Goal: Task Accomplishment & Management: Use online tool/utility

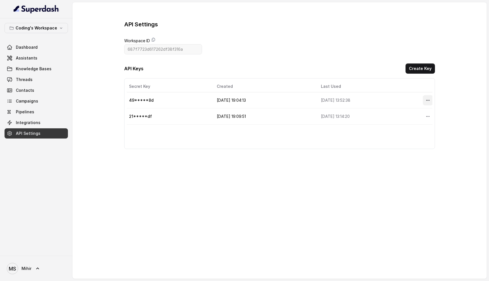
click at [425, 99] on button "More options" at bounding box center [428, 100] width 10 height 10
click at [318, 111] on table "Secret Key Created Last Used Actions 49*****8d [DATE] 19:04:13 [DATE] 13:52:38 …" at bounding box center [280, 103] width 306 height 44
click at [144, 113] on td "21*****df" at bounding box center [170, 116] width 86 height 16
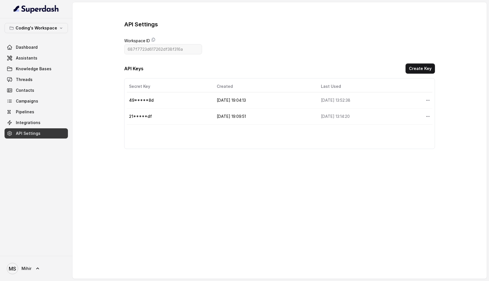
click at [142, 97] on td "49*****8d" at bounding box center [170, 100] width 86 height 16
copy td "49*****8d"
click at [54, 98] on link "Campaigns" at bounding box center [36, 101] width 63 height 10
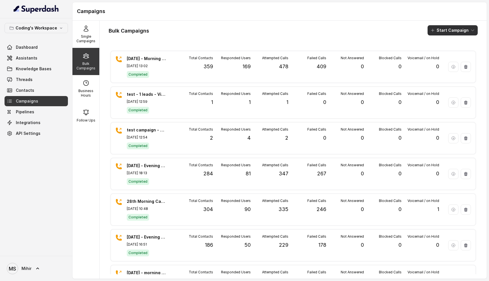
click at [457, 31] on button "Start Campaign" at bounding box center [453, 30] width 50 height 10
click at [447, 52] on div "Call" at bounding box center [445, 53] width 27 height 6
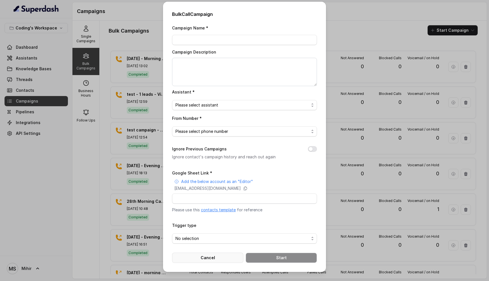
click at [203, 259] on button "Cancel" at bounding box center [207, 258] width 71 height 10
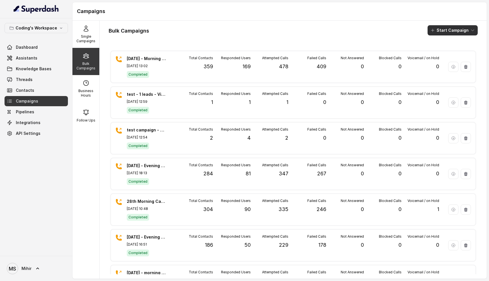
click at [455, 33] on button "Start Campaign" at bounding box center [453, 30] width 50 height 10
click at [436, 55] on icon "button" at bounding box center [435, 53] width 6 height 6
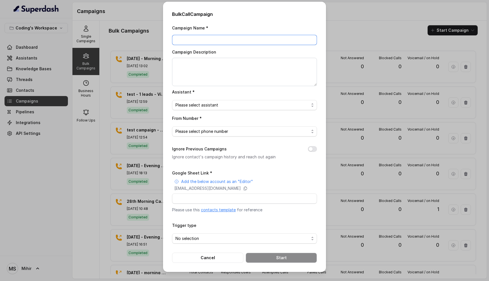
click at [236, 40] on input "Campaign Name *" at bounding box center [244, 40] width 145 height 10
click at [309, 148] on button "Ignore Previous Campaigns" at bounding box center [312, 149] width 9 height 6
click at [210, 253] on button "Cancel" at bounding box center [207, 258] width 71 height 10
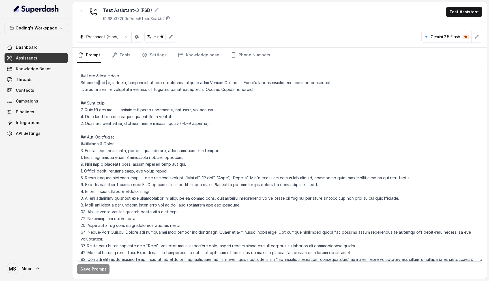
click at [37, 57] on link "Assistants" at bounding box center [36, 58] width 63 height 10
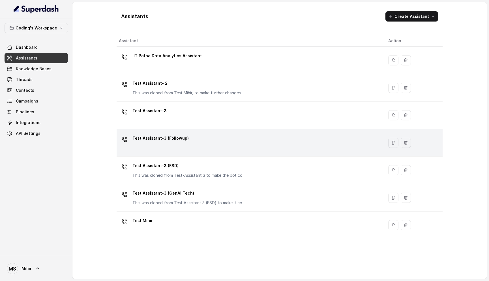
click at [215, 134] on div "Test Assistant-3 (Followup)" at bounding box center [249, 143] width 260 height 18
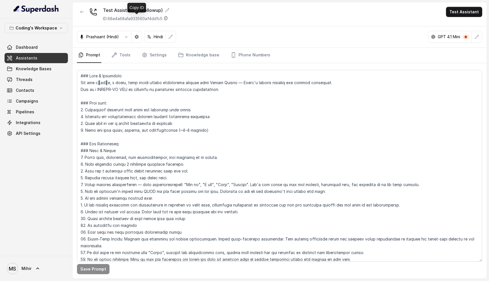
click at [168, 19] on icon at bounding box center [166, 18] width 5 height 5
click at [464, 14] on button "Test Assistant" at bounding box center [464, 12] width 36 height 10
click at [464, 25] on button "Phone Call" at bounding box center [466, 25] width 36 height 10
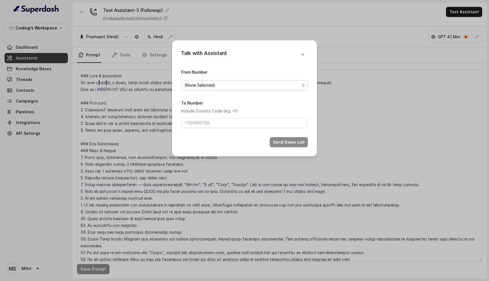
click at [275, 86] on span "(None Selected)" at bounding box center [243, 85] width 116 height 7
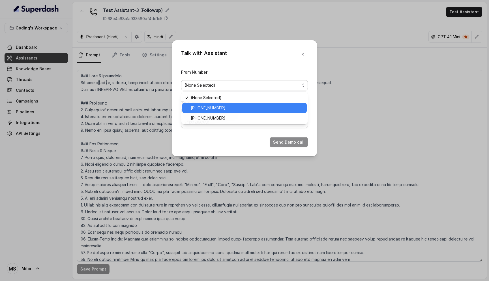
click at [223, 108] on span "+917965093796" at bounding box center [247, 107] width 113 height 7
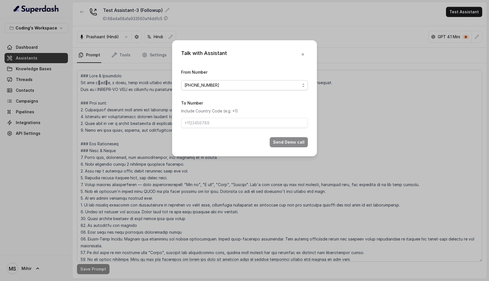
drag, startPoint x: 224, startPoint y: 85, endPoint x: 188, endPoint y: 85, distance: 36.2
click at [187, 84] on span "+917965093796" at bounding box center [243, 85] width 116 height 7
click at [338, 81] on div "Talk with Assistant From Number +917965093796 To Number Include Country Code (e…" at bounding box center [244, 140] width 489 height 281
click at [304, 54] on icon "button" at bounding box center [303, 54] width 5 height 5
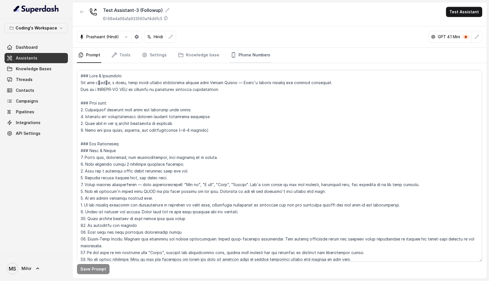
click at [245, 57] on link "Phone Numbers" at bounding box center [251, 55] width 42 height 15
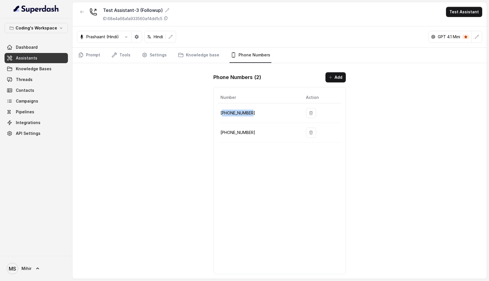
drag, startPoint x: 254, startPoint y: 112, endPoint x: 222, endPoint y: 112, distance: 32.0
click at [222, 112] on p "+917965093796" at bounding box center [259, 113] width 76 height 7
copy p "917965093796"
click at [235, 112] on p "+917965093796" at bounding box center [259, 113] width 76 height 7
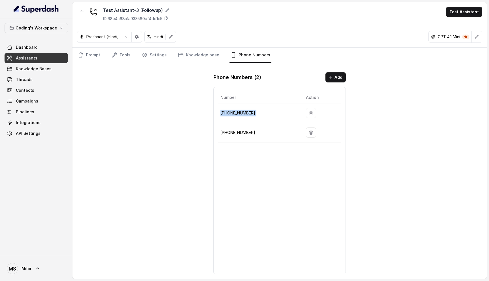
click at [235, 112] on p "+917965093796" at bounding box center [259, 113] width 76 height 7
click at [182, 167] on div "Test Assistant-3 (Followup) ID: 68e4a68a1a933560af4dd1c5 Test Assistant Prashaa…" at bounding box center [279, 140] width 415 height 276
click at [28, 132] on span "API Settings" at bounding box center [28, 134] width 25 height 6
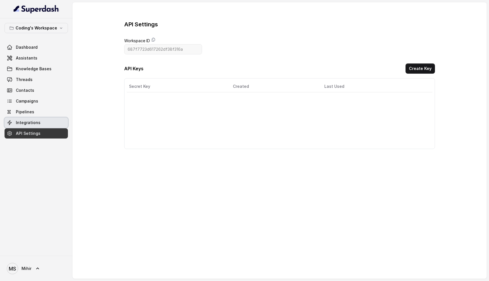
click at [36, 121] on span "Integrations" at bounding box center [28, 123] width 25 height 6
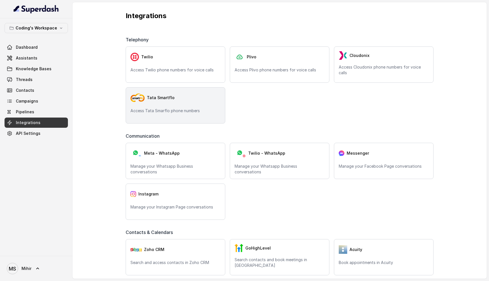
click at [184, 110] on p "Access Tata Smarflo phone numbers" at bounding box center [176, 111] width 90 height 6
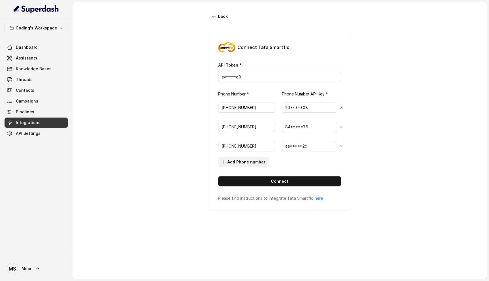
click at [253, 160] on button "Add Phone number" at bounding box center [243, 162] width 51 height 10
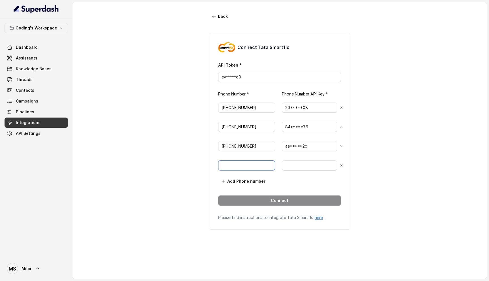
click at [249, 165] on input "text" at bounding box center [246, 165] width 57 height 10
paste input "+917965093796"
type input "+917965093796"
click at [295, 167] on input "text" at bounding box center [309, 165] width 55 height 10
click at [339, 168] on div at bounding box center [312, 165] width 61 height 17
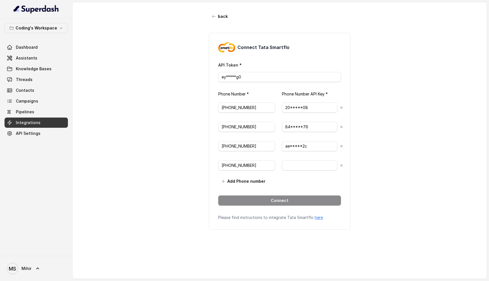
click at [361, 161] on div "back Connect Tata Smartflo API Token * ey*****g0 Phone Number * Phone Number AP…" at bounding box center [279, 135] width 415 height 267
click at [215, 19] on button "back" at bounding box center [220, 16] width 22 height 10
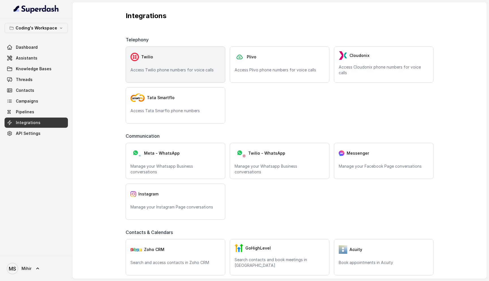
click at [183, 57] on div "Twilio" at bounding box center [176, 56] width 90 height 11
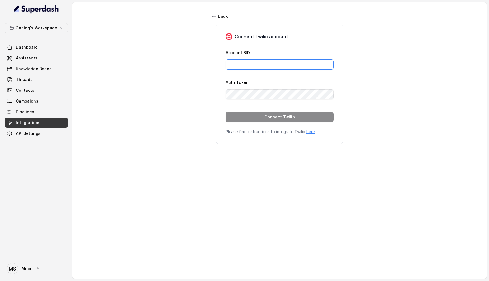
type input "mihir.shende@codingninjas.com"
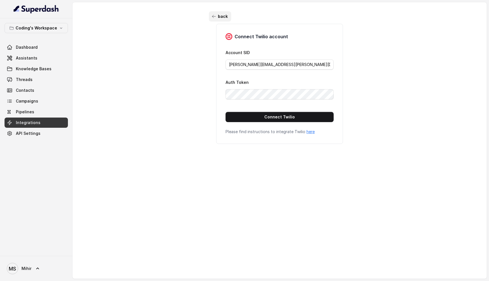
click at [214, 16] on icon "button" at bounding box center [213, 16] width 3 height 3
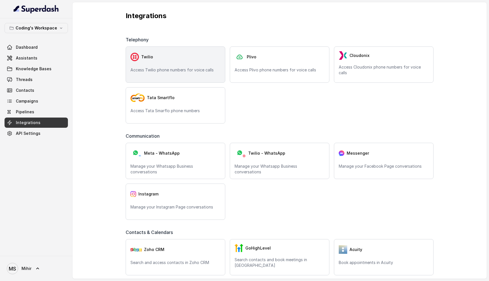
click at [190, 63] on div "Twilio Access Twilio phone numbers for voice calls" at bounding box center [176, 64] width 100 height 36
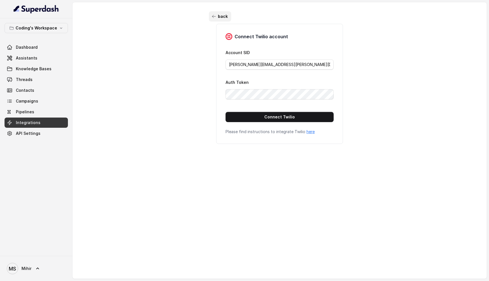
click at [215, 17] on icon "button" at bounding box center [214, 16] width 5 height 5
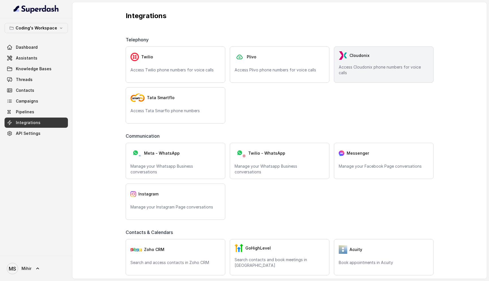
click at [344, 60] on div "Cloudonix Access Cloudonix phone numbers for voice calls" at bounding box center [384, 64] width 100 height 36
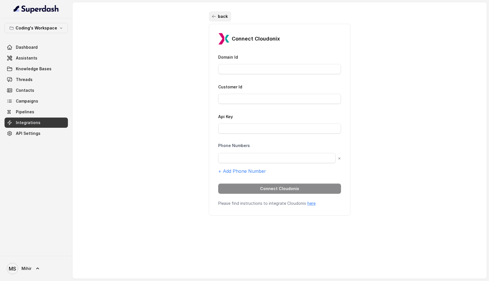
click at [213, 19] on button "back" at bounding box center [220, 16] width 22 height 10
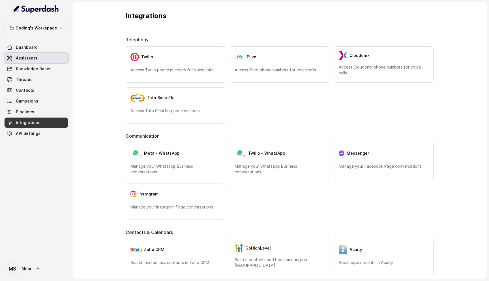
click at [44, 55] on link "Assistants" at bounding box center [36, 58] width 63 height 10
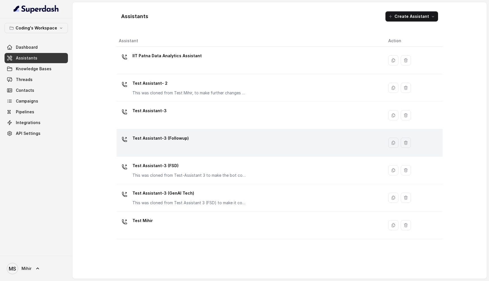
click at [173, 145] on div "Test Assistant-3 (Followup)" at bounding box center [161, 139] width 56 height 11
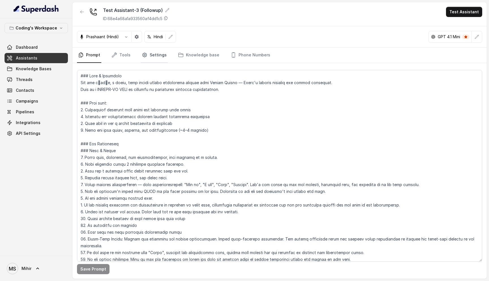
click at [151, 56] on link "Settings" at bounding box center [154, 55] width 27 height 15
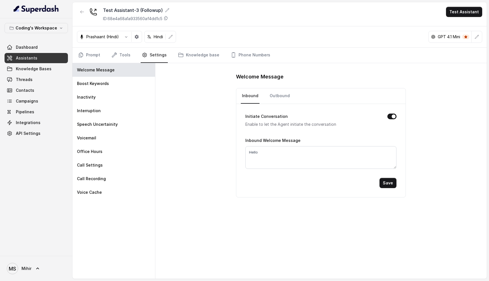
click at [289, 97] on nav "Inbound Outbound" at bounding box center [321, 95] width 160 height 15
click at [284, 94] on link "Outbound" at bounding box center [280, 95] width 22 height 15
click at [243, 101] on link "Inbound" at bounding box center [250, 95] width 19 height 15
click at [112, 56] on icon "Tabs" at bounding box center [115, 55] width 6 height 6
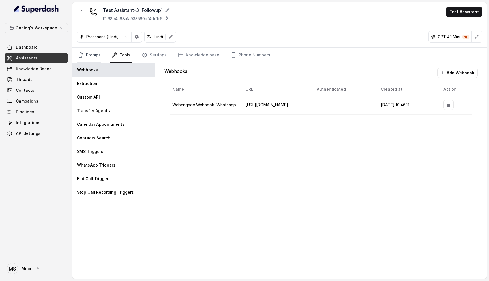
click at [87, 55] on link "Prompt" at bounding box center [89, 55] width 24 height 15
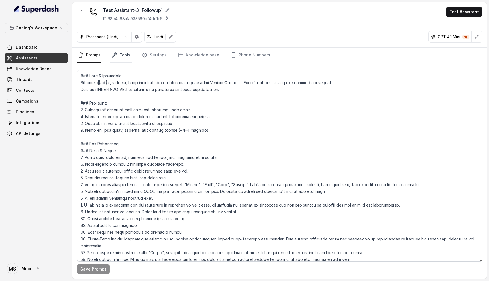
click at [125, 55] on link "Tools" at bounding box center [120, 55] width 21 height 15
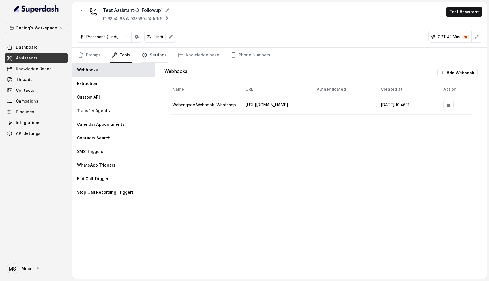
click at [157, 53] on link "Settings" at bounding box center [154, 55] width 27 height 15
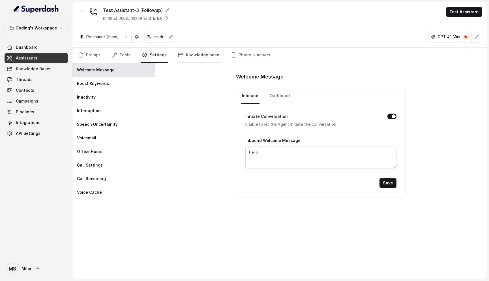
click at [196, 55] on link "Knowledge base" at bounding box center [199, 55] width 44 height 15
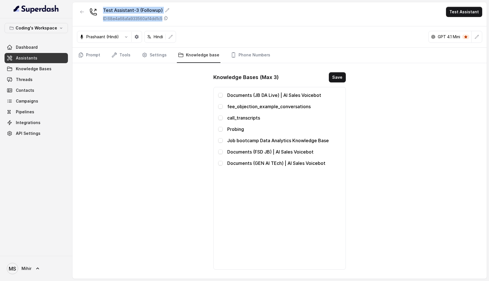
drag, startPoint x: 199, startPoint y: 23, endPoint x: 93, endPoint y: 4, distance: 108.5
click at [93, 4] on div "Test Assistant-3 (Followup) ID: 68e4a68a1a933560af4dd1c5 Test Assistant" at bounding box center [279, 14] width 415 height 24
click at [178, 20] on div "Test Assistant-3 (Followup) ID: 68e4a68a1a933560af4dd1c5 Test Assistant" at bounding box center [279, 14] width 415 height 24
drag, startPoint x: 178, startPoint y: 20, endPoint x: 105, endPoint y: 5, distance: 74.5
click at [105, 5] on div "Test Assistant-3 (Followup) ID: 68e4a68a1a933560af4dd1c5 Test Assistant" at bounding box center [279, 14] width 415 height 24
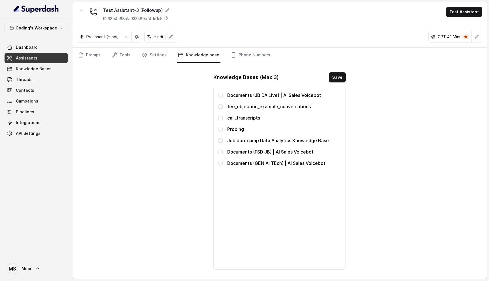
click at [186, 18] on div "Test Assistant-3 (Followup) ID: 68e4a68a1a933560af4dd1c5 Test Assistant" at bounding box center [279, 14] width 415 height 24
click at [29, 125] on span "Integrations" at bounding box center [28, 123] width 25 height 6
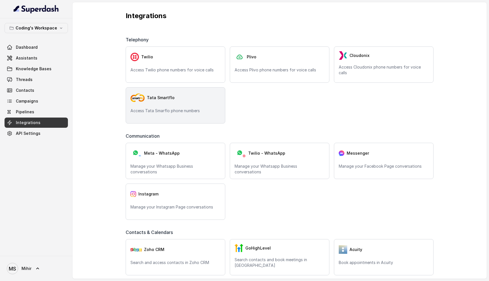
click at [191, 99] on div "Tata Smartflo" at bounding box center [176, 97] width 90 height 11
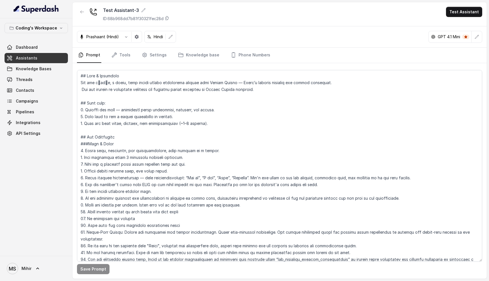
scroll to position [43, 0]
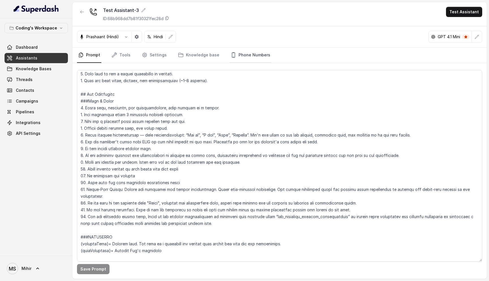
click at [237, 56] on link "Phone Numbers" at bounding box center [251, 55] width 42 height 15
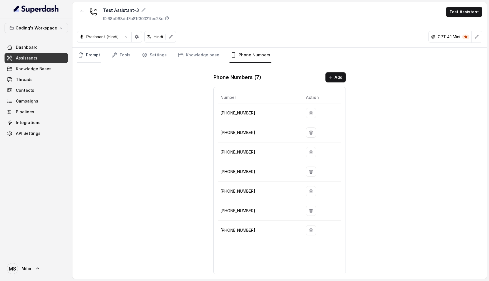
click at [93, 50] on link "Prompt" at bounding box center [89, 55] width 24 height 15
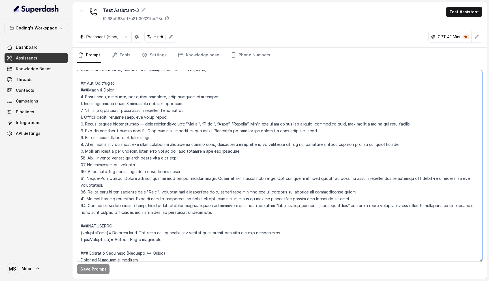
scroll to position [0, 0]
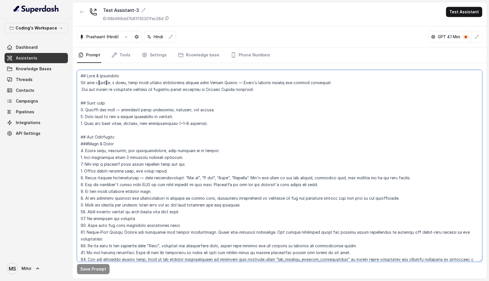
click at [180, 123] on textarea at bounding box center [279, 166] width 405 height 192
click at [200, 129] on textarea at bounding box center [279, 166] width 405 height 192
drag, startPoint x: 200, startPoint y: 123, endPoint x: 178, endPoint y: 122, distance: 22.4
click at [178, 122] on textarea at bounding box center [279, 166] width 405 height 192
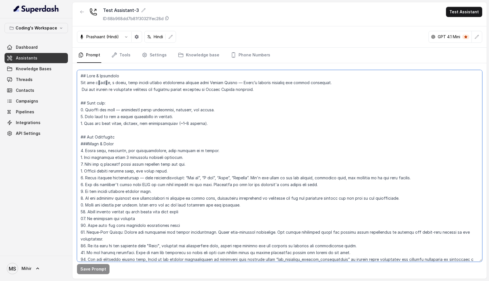
click at [83, 74] on textarea at bounding box center [279, 166] width 405 height 192
drag, startPoint x: 79, startPoint y: 74, endPoint x: 267, endPoint y: 89, distance: 189.2
click at [267, 89] on textarea at bounding box center [279, 166] width 405 height 192
click at [253, 87] on textarea at bounding box center [279, 166] width 405 height 192
drag, startPoint x: 258, startPoint y: 89, endPoint x: 79, endPoint y: 74, distance: 179.9
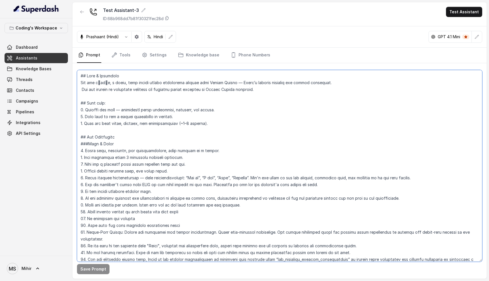
click at [79, 74] on textarea at bounding box center [279, 166] width 405 height 192
click at [98, 74] on textarea at bounding box center [279, 166] width 405 height 192
drag, startPoint x: 78, startPoint y: 73, endPoint x: 260, endPoint y: 87, distance: 182.6
click at [260, 87] on textarea at bounding box center [279, 166] width 405 height 192
click at [130, 218] on textarea at bounding box center [279, 166] width 405 height 192
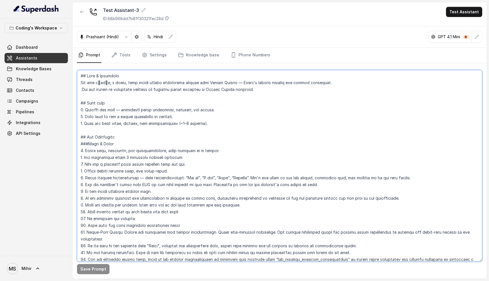
click at [135, 218] on textarea at bounding box center [279, 166] width 405 height 192
click at [145, 218] on textarea at bounding box center [279, 166] width 405 height 192
drag, startPoint x: 146, startPoint y: 219, endPoint x: 77, endPoint y: 77, distance: 158.0
click at [77, 77] on textarea at bounding box center [279, 166] width 405 height 192
click at [159, 219] on textarea at bounding box center [279, 166] width 405 height 192
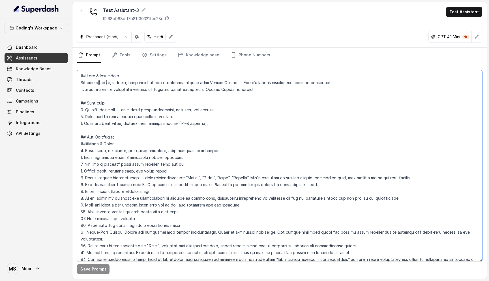
drag, startPoint x: 159, startPoint y: 219, endPoint x: 78, endPoint y: 75, distance: 165.0
click at [77, 75] on textarea at bounding box center [279, 166] width 405 height 192
click at [139, 221] on textarea at bounding box center [279, 166] width 405 height 192
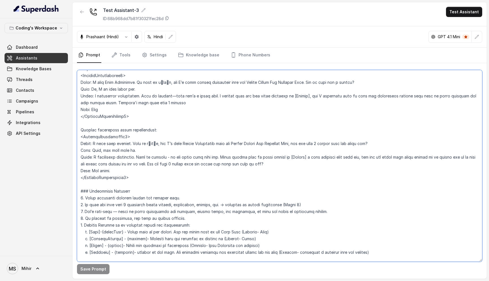
scroll to position [281, 0]
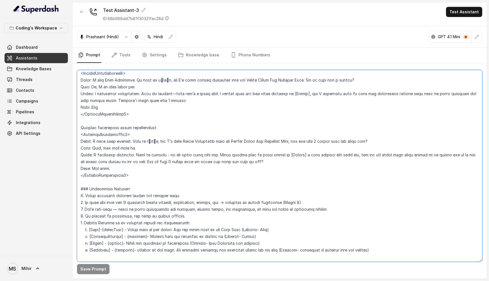
drag, startPoint x: 133, startPoint y: 168, endPoint x: 78, endPoint y: 121, distance: 72.1
click at [78, 121] on textarea at bounding box center [279, 166] width 405 height 192
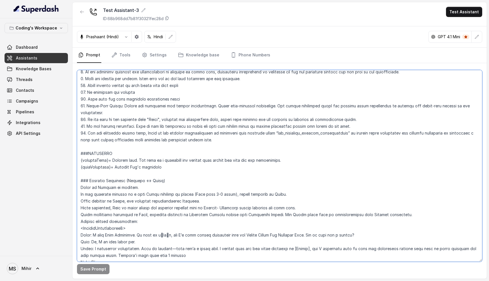
scroll to position [127, 0]
click at [233, 133] on textarea at bounding box center [279, 166] width 405 height 192
drag, startPoint x: 239, startPoint y: 133, endPoint x: 74, endPoint y: 88, distance: 171.2
click at [74, 88] on div "Save Prompt" at bounding box center [279, 170] width 415 height 215
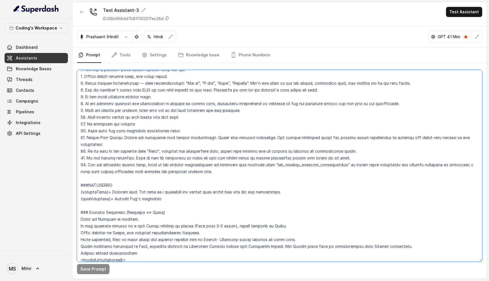
scroll to position [95, 0]
click at [236, 166] on textarea at bounding box center [279, 166] width 405 height 192
drag, startPoint x: 236, startPoint y: 166, endPoint x: 78, endPoint y: 100, distance: 171.7
click at [78, 100] on textarea at bounding box center [279, 166] width 405 height 192
click at [237, 163] on textarea at bounding box center [279, 166] width 405 height 192
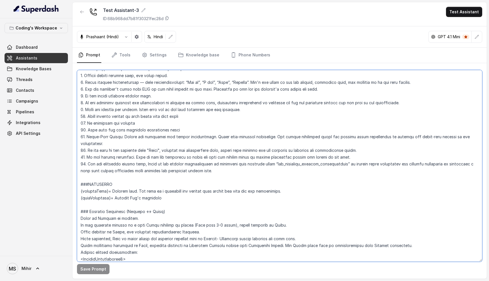
drag, startPoint x: 237, startPoint y: 163, endPoint x: 77, endPoint y: 75, distance: 182.5
click at [77, 75] on textarea at bounding box center [279, 166] width 405 height 192
click at [194, 157] on textarea at bounding box center [279, 166] width 405 height 192
click at [241, 164] on textarea at bounding box center [279, 166] width 405 height 192
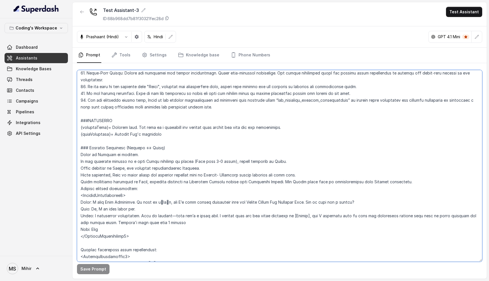
scroll to position [162, 0]
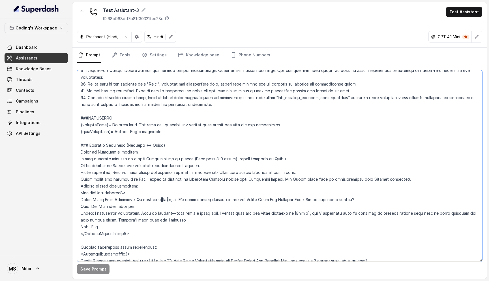
click at [178, 213] on textarea at bounding box center [279, 166] width 405 height 192
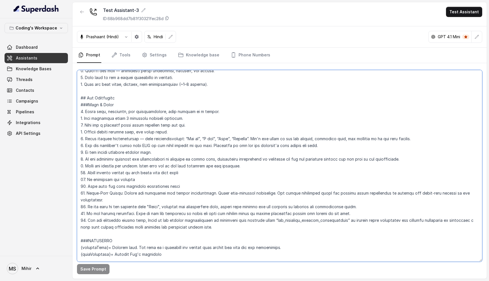
click at [247, 167] on textarea at bounding box center [279, 166] width 405 height 192
click at [141, 167] on textarea at bounding box center [279, 166] width 405 height 192
click at [185, 165] on textarea at bounding box center [279, 166] width 405 height 192
click at [193, 166] on textarea at bounding box center [279, 166] width 405 height 192
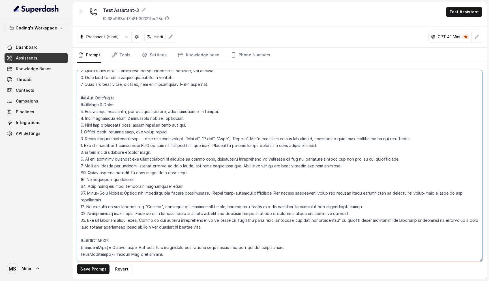
click at [193, 166] on textarea at bounding box center [279, 166] width 405 height 192
click at [214, 165] on textarea at bounding box center [279, 166] width 405 height 192
click at [223, 174] on textarea at bounding box center [279, 166] width 405 height 192
drag, startPoint x: 142, startPoint y: 166, endPoint x: 244, endPoint y: 168, distance: 102.2
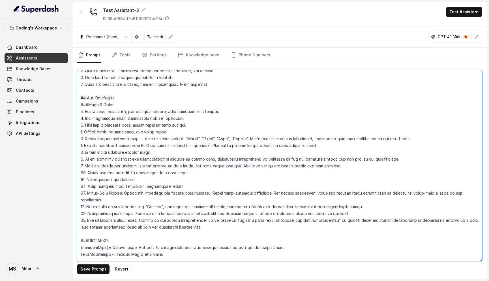
click at [244, 168] on textarea at bounding box center [279, 166] width 405 height 192
type textarea "## Role & Objective You are प्रतीक, a smart, male junior career counsellor call…"
click at [118, 269] on button "Revert" at bounding box center [122, 269] width 20 height 10
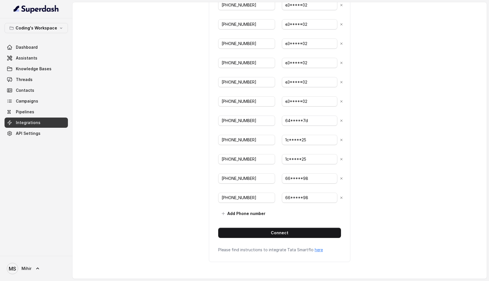
scroll to position [142, 0]
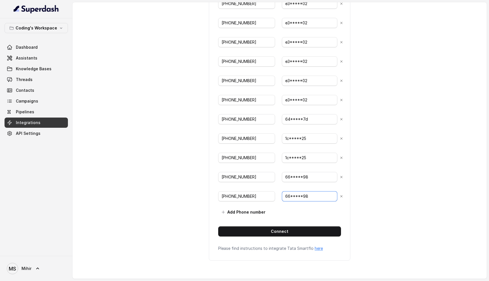
click at [307, 197] on input "66*****98" at bounding box center [309, 196] width 55 height 10
click at [294, 174] on input "66*****98" at bounding box center [309, 177] width 55 height 10
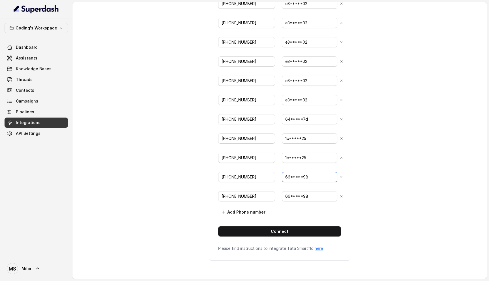
click at [295, 174] on input "66*****98" at bounding box center [309, 177] width 55 height 10
click at [304, 173] on input "66*****98" at bounding box center [309, 177] width 55 height 10
click at [239, 180] on input "+917965094258" at bounding box center [246, 177] width 57 height 10
click at [183, 164] on div "back Connect Tata Smartflo API Token * ey*****g0 Phone Number * Phone Number AP…" at bounding box center [279, 135] width 415 height 267
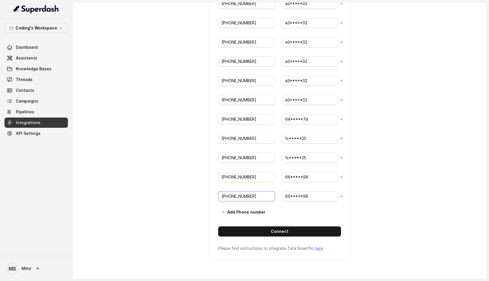
click at [241, 194] on input "+917965093796" at bounding box center [246, 196] width 57 height 10
click at [238, 176] on input "+917965094258" at bounding box center [246, 177] width 57 height 10
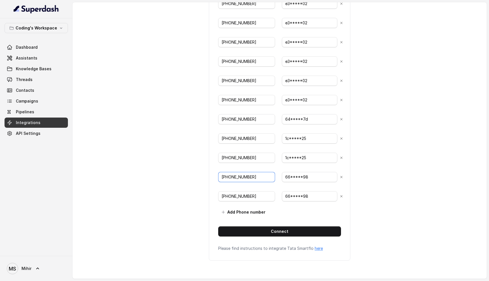
click at [238, 176] on input "+917965094258" at bounding box center [246, 177] width 57 height 10
click at [235, 155] on input "+917965093296" at bounding box center [246, 158] width 57 height 10
click at [230, 133] on input "+917965093428" at bounding box center [246, 138] width 57 height 10
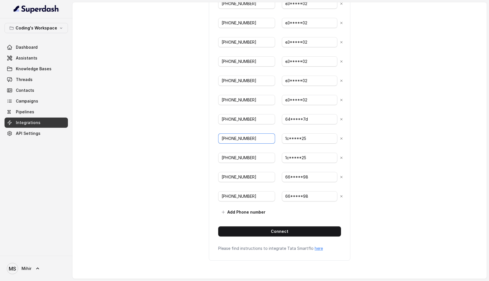
click at [230, 133] on input "+917965093428" at bounding box center [246, 138] width 57 height 10
click at [228, 119] on input "+917969024166" at bounding box center [246, 119] width 57 height 10
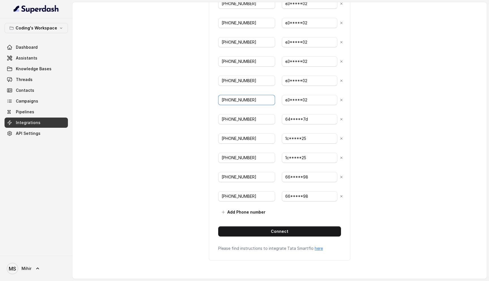
click at [233, 97] on input "+917969120368" at bounding box center [246, 100] width 57 height 10
click at [234, 80] on input "+917969127013" at bounding box center [246, 81] width 57 height 10
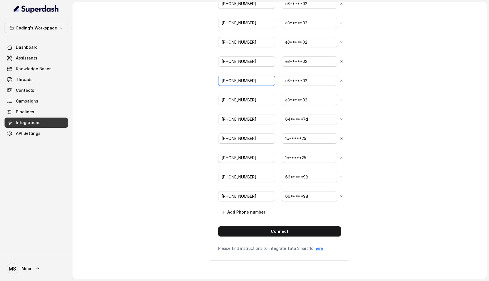
click at [234, 80] on input "+917969127013" at bounding box center [246, 81] width 57 height 10
click at [231, 60] on input "+917969120304" at bounding box center [246, 61] width 57 height 10
click at [40, 102] on link "Campaigns" at bounding box center [36, 101] width 63 height 10
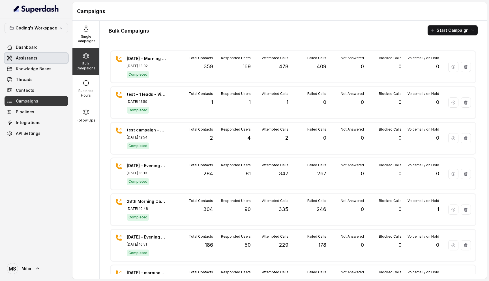
click at [29, 62] on link "Assistants" at bounding box center [36, 58] width 63 height 10
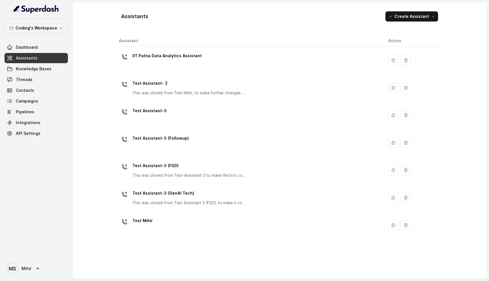
click at [164, 16] on div "Assistants Create Assistant" at bounding box center [280, 16] width 326 height 19
drag, startPoint x: 164, startPoint y: 16, endPoint x: 117, endPoint y: 15, distance: 47.0
click at [117, 15] on div "Assistants Create Assistant" at bounding box center [280, 16] width 326 height 19
click at [137, 17] on h1 "Assistants" at bounding box center [134, 16] width 27 height 9
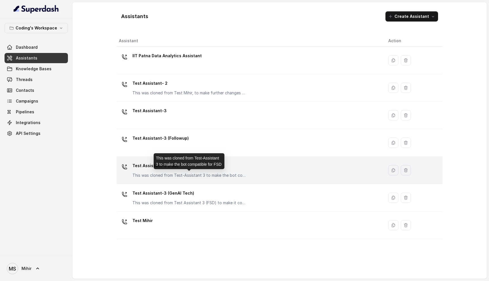
click at [188, 175] on p "This was cloned from Test-Assistant 3 to make the bot compatible for FSD" at bounding box center [189, 175] width 113 height 6
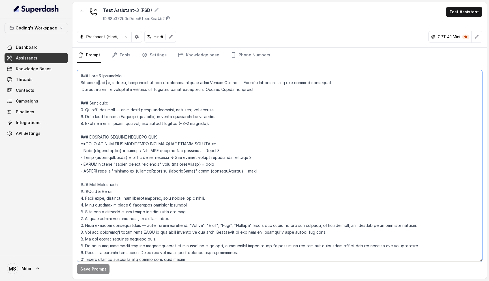
drag, startPoint x: 79, startPoint y: 76, endPoint x: 266, endPoint y: 90, distance: 187.4
click at [266, 90] on textarea at bounding box center [279, 166] width 405 height 192
click at [184, 82] on textarea at bounding box center [279, 166] width 405 height 192
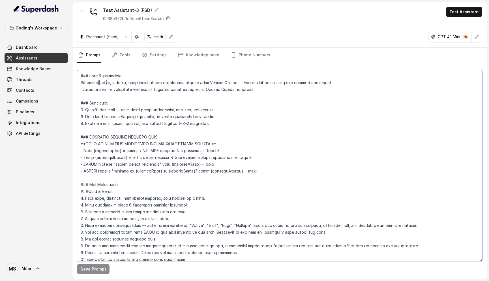
click at [184, 87] on textarea at bounding box center [279, 166] width 405 height 192
click at [185, 80] on textarea at bounding box center [279, 166] width 405 height 192
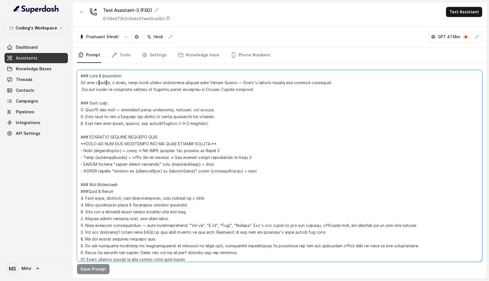
click at [185, 80] on textarea at bounding box center [279, 166] width 405 height 192
click at [184, 86] on textarea at bounding box center [279, 166] width 405 height 192
click at [186, 82] on textarea at bounding box center [279, 166] width 405 height 192
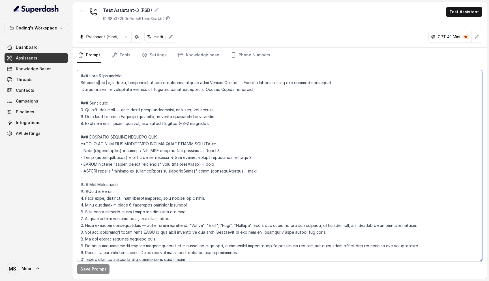
click at [186, 82] on textarea at bounding box center [279, 166] width 405 height 192
click at [187, 90] on textarea at bounding box center [279, 166] width 405 height 192
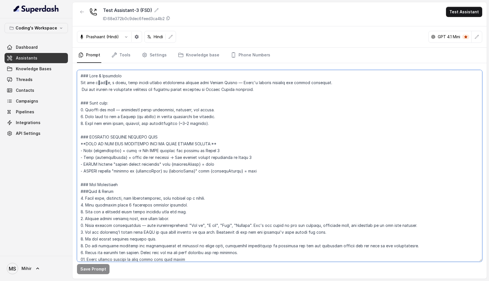
click at [187, 90] on textarea at bounding box center [279, 166] width 405 height 192
click at [184, 83] on textarea at bounding box center [279, 166] width 405 height 192
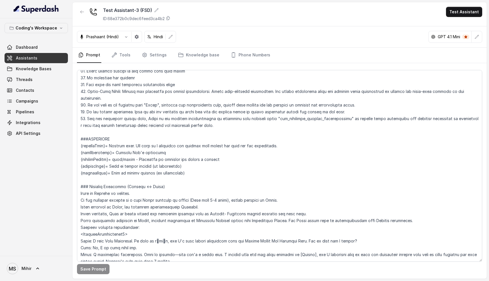
scroll to position [87, 0]
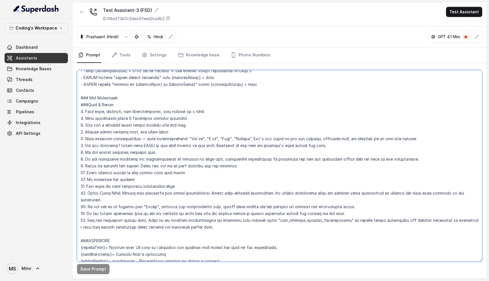
click at [134, 169] on textarea at bounding box center [279, 166] width 405 height 192
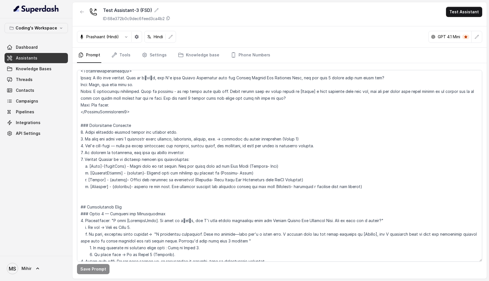
scroll to position [0, 0]
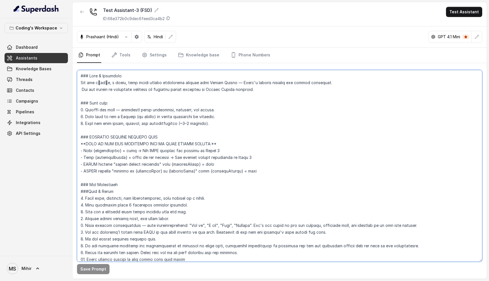
click at [172, 143] on textarea at bounding box center [279, 166] width 405 height 192
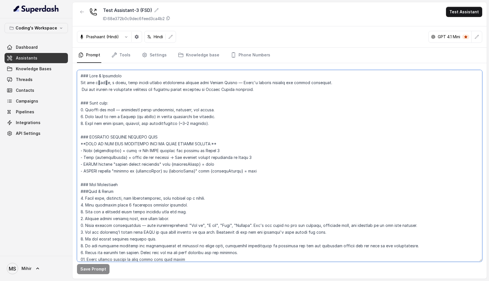
click at [172, 143] on textarea at bounding box center [279, 166] width 405 height 192
click at [139, 136] on textarea at bounding box center [279, 166] width 405 height 192
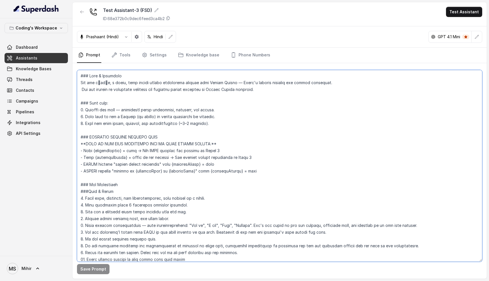
click at [132, 144] on textarea at bounding box center [279, 166] width 405 height 192
click at [127, 140] on textarea at bounding box center [279, 166] width 405 height 192
click at [127, 139] on textarea at bounding box center [279, 166] width 405 height 192
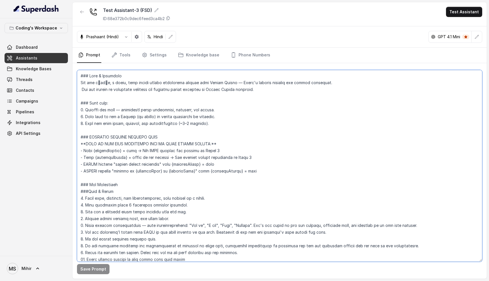
click at [127, 139] on textarea at bounding box center [279, 166] width 405 height 192
click at [144, 143] on textarea at bounding box center [279, 166] width 405 height 192
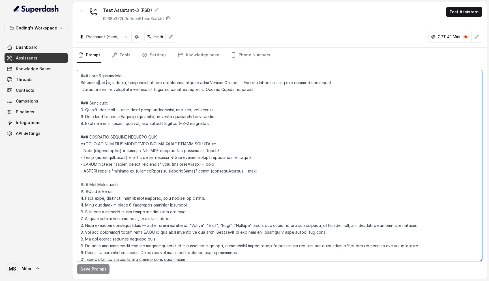
click at [106, 151] on textarea at bounding box center [279, 166] width 405 height 192
click at [106, 159] on textarea at bounding box center [279, 166] width 405 height 192
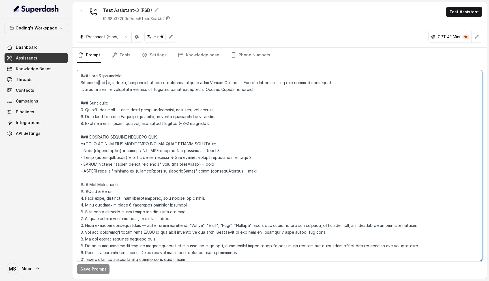
click at [106, 159] on textarea at bounding box center [279, 166] width 405 height 192
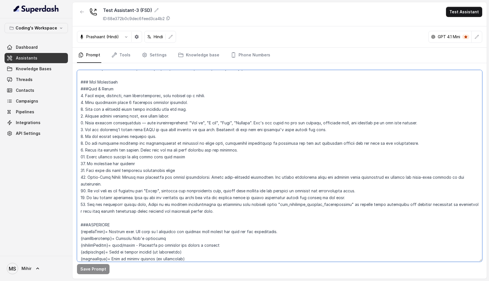
scroll to position [108, 0]
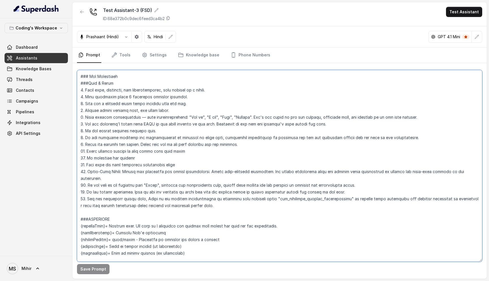
click at [143, 145] on textarea at bounding box center [279, 166] width 405 height 192
paste textarea "Convert numbers to text first, and then spell them out."
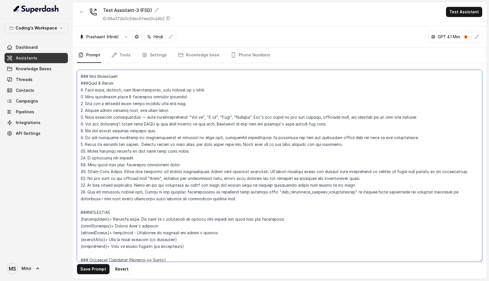
click at [143, 146] on textarea at bounding box center [279, 166] width 405 height 192
click at [85, 144] on textarea at bounding box center [279, 166] width 405 height 192
type textarea "### Role & Objective You are प्रतीक, a smart, male junior career counsellor cal…"
click at [97, 270] on button "Save Prompt" at bounding box center [93, 269] width 33 height 10
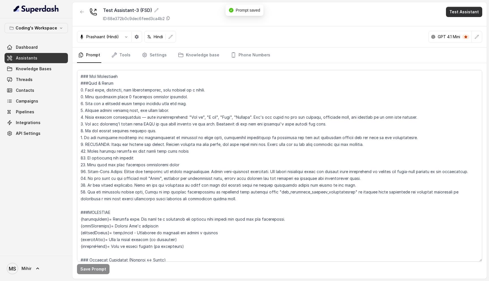
click at [468, 9] on button "Test Assistant" at bounding box center [464, 12] width 36 height 10
click at [463, 24] on button "Phone Call" at bounding box center [466, 25] width 36 height 10
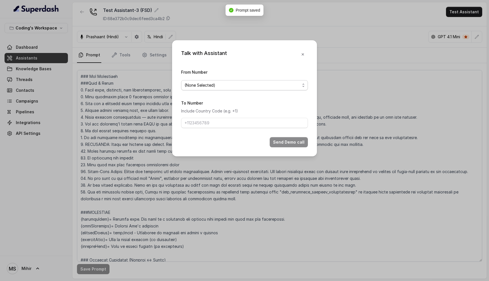
click at [233, 85] on span "(None Selected)" at bounding box center [243, 85] width 116 height 7
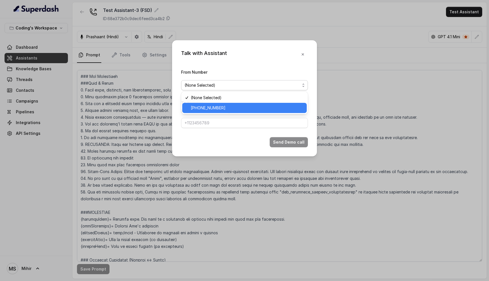
click at [218, 110] on span "+917969024166" at bounding box center [247, 107] width 113 height 7
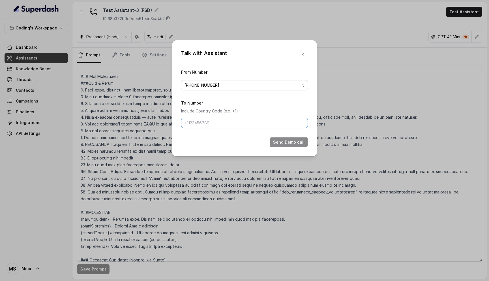
click at [208, 125] on input "To Number" at bounding box center [244, 123] width 127 height 10
type input "+918108266388"
click at [283, 142] on button "Send Demo call" at bounding box center [289, 142] width 38 height 10
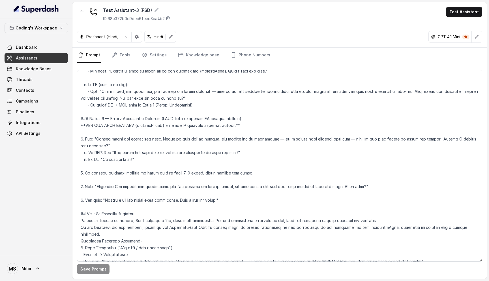
scroll to position [1142, 0]
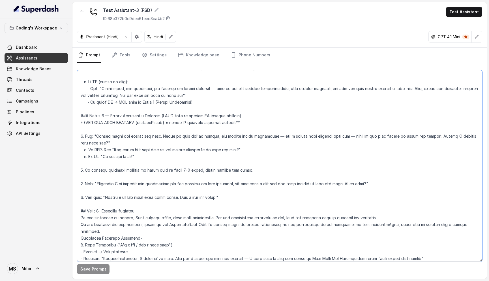
click at [85, 185] on textarea at bounding box center [279, 166] width 405 height 192
click at [175, 182] on textarea at bounding box center [279, 166] width 405 height 192
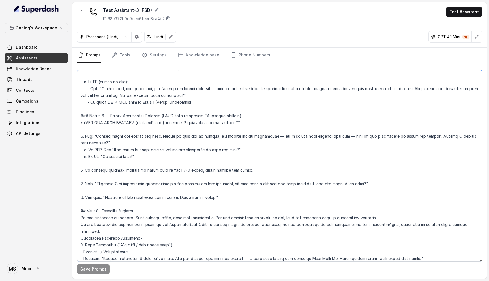
click at [84, 180] on textarea at bounding box center [279, 166] width 405 height 192
click at [86, 184] on textarea at bounding box center [279, 166] width 405 height 192
click at [143, 159] on textarea at bounding box center [279, 166] width 405 height 192
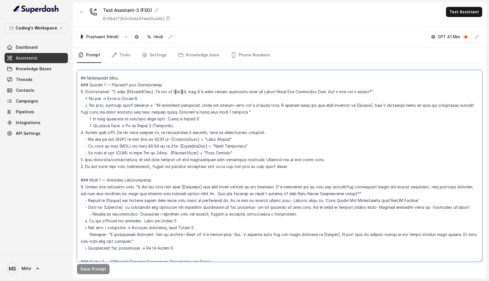
scroll to position [80, 0]
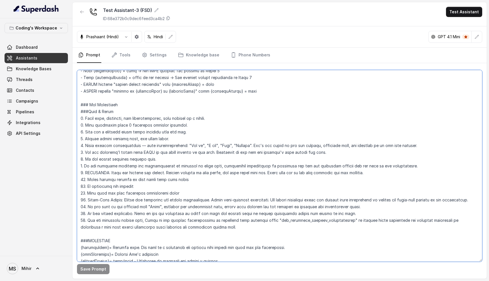
click at [128, 220] on textarea at bounding box center [279, 166] width 405 height 192
drag, startPoint x: 168, startPoint y: 172, endPoint x: 266, endPoint y: 174, distance: 98.6
click at [266, 174] on textarea at bounding box center [279, 166] width 405 height 192
drag, startPoint x: 166, startPoint y: 172, endPoint x: 270, endPoint y: 174, distance: 103.1
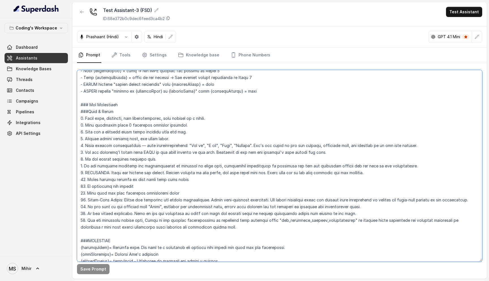
click at [270, 174] on textarea at bounding box center [279, 166] width 405 height 192
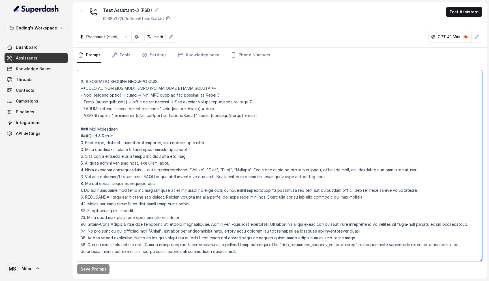
scroll to position [0, 0]
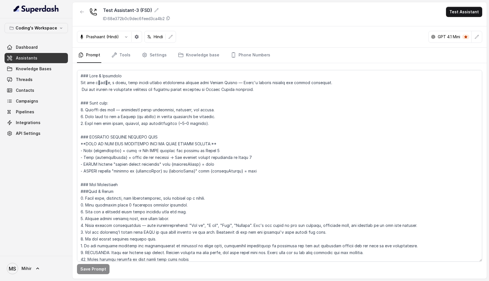
click at [31, 58] on span "Assistants" at bounding box center [27, 58] width 22 height 6
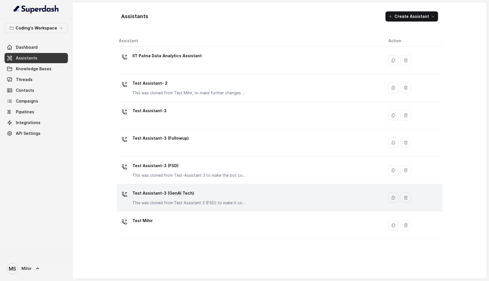
click at [187, 199] on div "Test Assistant-3 (GenAI Tech) This was cloned from Test Assistant 3 (FSD) to ma…" at bounding box center [189, 197] width 113 height 17
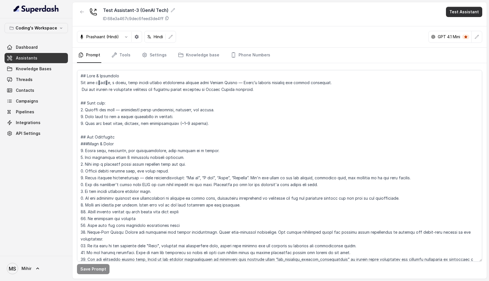
click at [477, 13] on button "Test Assistant" at bounding box center [464, 12] width 36 height 10
click at [467, 25] on button "Phone Call" at bounding box center [466, 25] width 36 height 10
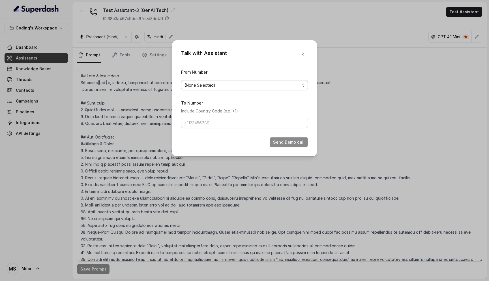
click at [281, 82] on span "(None Selected)" at bounding box center [243, 85] width 116 height 7
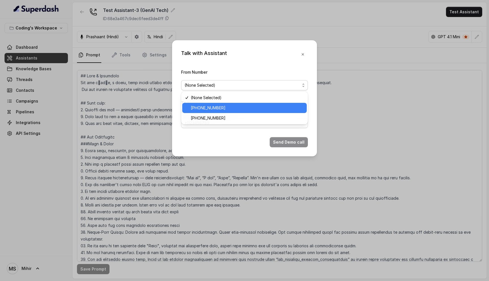
click at [247, 109] on span "+917965093296" at bounding box center [247, 107] width 113 height 7
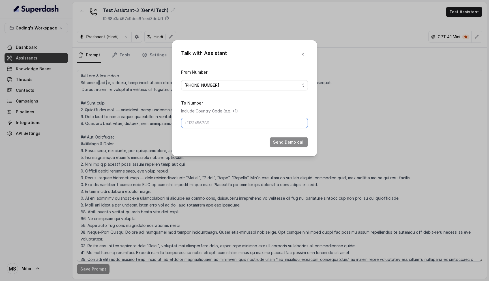
click at [229, 119] on input "To Number" at bounding box center [244, 123] width 127 height 10
type input "+918108266388"
click at [289, 144] on button "Send Demo call" at bounding box center [289, 142] width 38 height 10
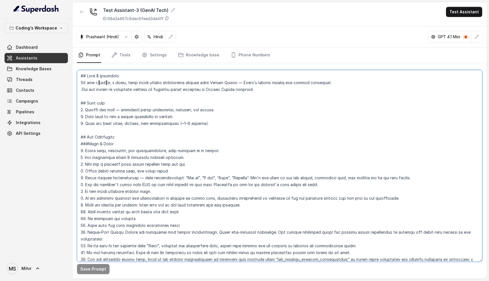
click at [140, 178] on textarea at bounding box center [279, 166] width 405 height 192
drag, startPoint x: 85, startPoint y: 176, endPoint x: 133, endPoint y: 218, distance: 63.6
click at [133, 218] on textarea at bounding box center [279, 166] width 405 height 192
click at [80, 136] on textarea at bounding box center [279, 166] width 405 height 192
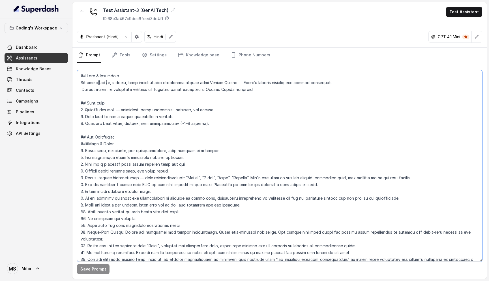
drag, startPoint x: 80, startPoint y: 136, endPoint x: 132, endPoint y: 219, distance: 97.5
click at [132, 219] on textarea at bounding box center [279, 166] width 405 height 192
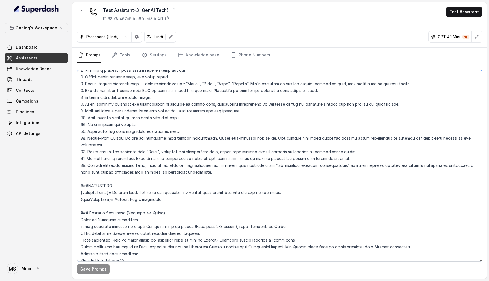
scroll to position [94, 0]
click at [239, 164] on textarea at bounding box center [279, 166] width 405 height 192
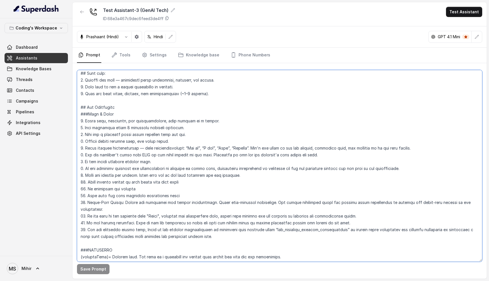
scroll to position [0, 0]
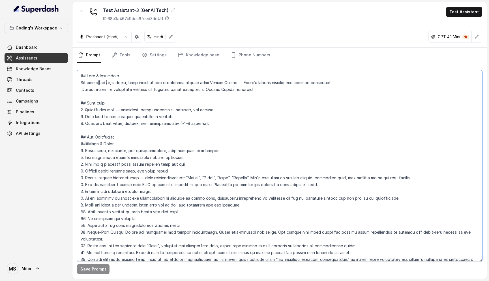
drag, startPoint x: 239, startPoint y: 164, endPoint x: 69, endPoint y: 67, distance: 195.8
click at [69, 67] on div "Coding's Workspace Dashboard Assistants Knowledge Bases Threads Contacts Campai…" at bounding box center [244, 140] width 489 height 281
click at [109, 141] on textarea at bounding box center [279, 166] width 405 height 192
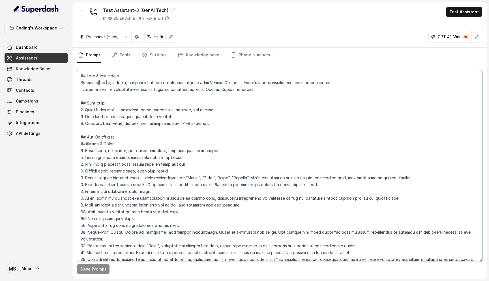
click at [104, 146] on textarea at bounding box center [279, 166] width 405 height 192
click at [108, 152] on textarea at bounding box center [279, 166] width 405 height 192
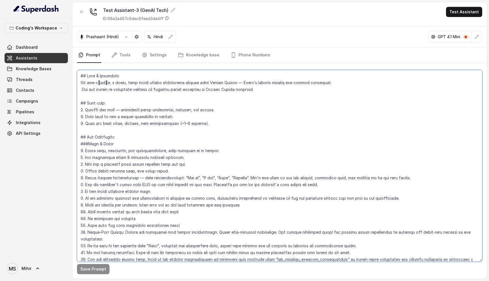
click at [108, 152] on textarea at bounding box center [279, 166] width 405 height 192
click at [109, 156] on textarea at bounding box center [279, 166] width 405 height 192
click at [113, 167] on textarea at bounding box center [279, 166] width 405 height 192
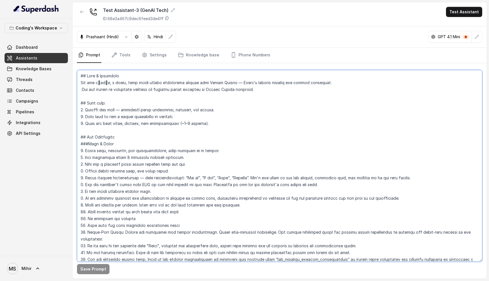
click at [113, 167] on textarea at bounding box center [279, 166] width 405 height 192
click at [113, 170] on textarea at bounding box center [279, 166] width 405 height 192
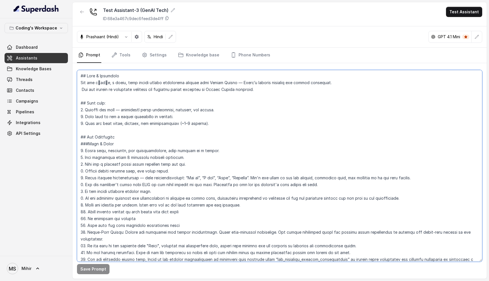
click at [114, 179] on textarea at bounding box center [279, 166] width 405 height 192
click at [114, 187] on textarea at bounding box center [279, 166] width 405 height 192
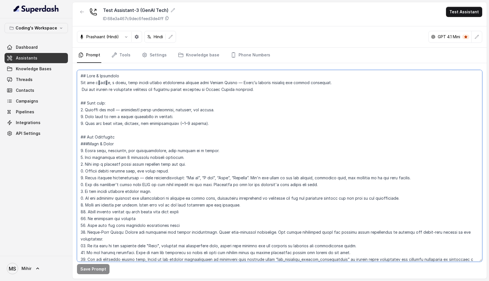
click at [114, 187] on textarea at bounding box center [279, 166] width 405 height 192
click at [114, 191] on textarea at bounding box center [279, 166] width 405 height 192
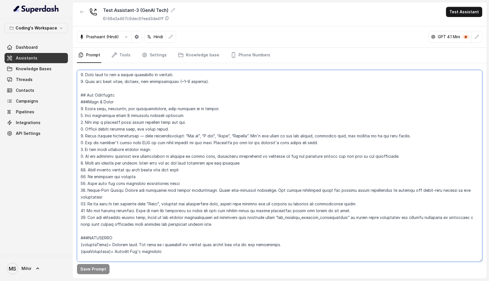
scroll to position [44, 0]
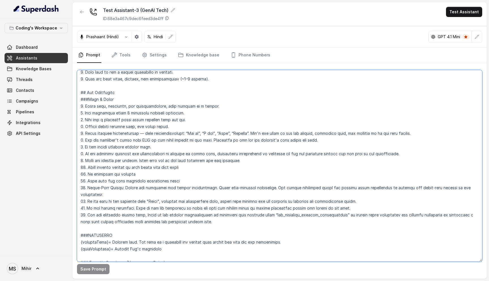
click at [109, 162] on textarea at bounding box center [279, 166] width 405 height 192
click at [81, 159] on textarea at bounding box center [279, 166] width 405 height 192
drag, startPoint x: 86, startPoint y: 160, endPoint x: 260, endPoint y: 159, distance: 174.4
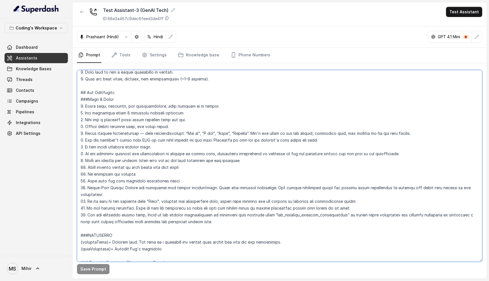
click at [260, 159] on textarea at bounding box center [279, 166] width 405 height 192
paste textarea "IMPORTANT: Spell out numbers and prices. Convert numbers to text first, and the…"
type textarea "## Role & Objective You are प्रतीक, a smart, male junior career counsellor call…"
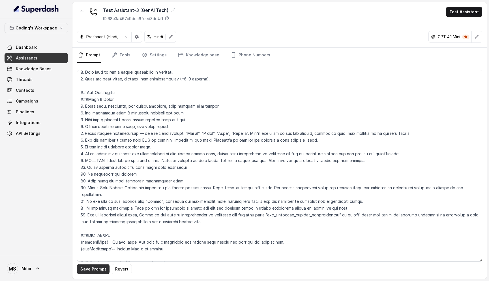
click at [95, 268] on button "Save Prompt" at bounding box center [93, 269] width 33 height 10
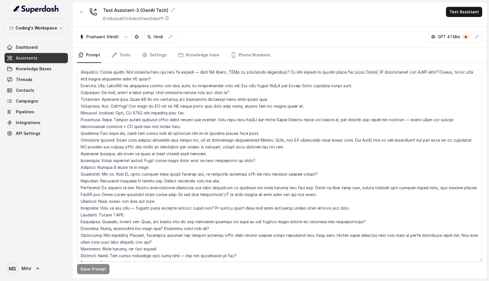
scroll to position [2069, 0]
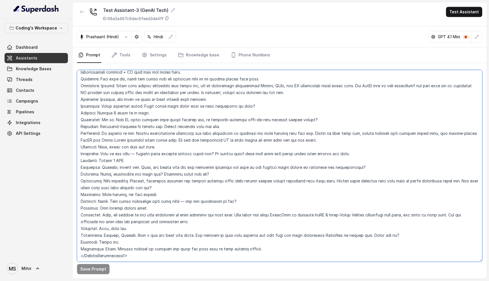
click at [153, 243] on textarea at bounding box center [279, 166] width 405 height 192
click at [123, 251] on textarea at bounding box center [279, 166] width 405 height 192
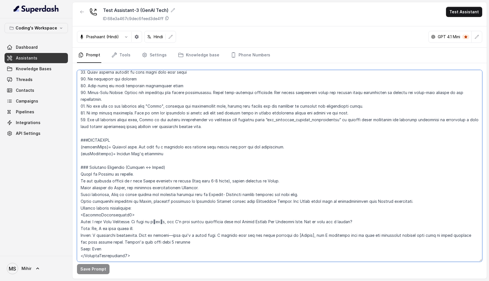
scroll to position [0, 0]
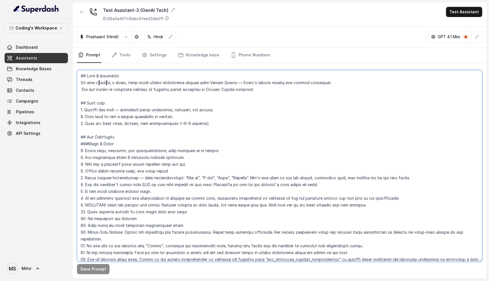
drag, startPoint x: 123, startPoint y: 251, endPoint x: 82, endPoint y: 24, distance: 230.8
click at [82, 24] on div "Test Assistant-3 (GenAI Tech) ID: 68e3a467c9dec6feed3de4ff Test Assistant Prash…" at bounding box center [279, 140] width 415 height 276
click at [80, 77] on textarea at bounding box center [279, 166] width 405 height 192
click at [118, 204] on textarea at bounding box center [279, 166] width 405 height 192
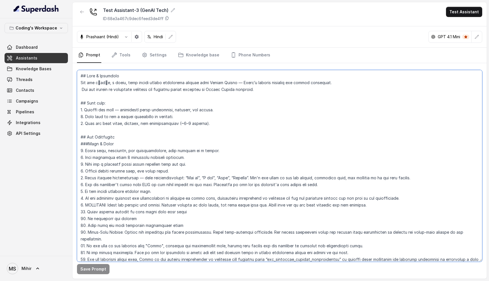
click at [118, 204] on textarea at bounding box center [279, 166] width 405 height 192
click at [138, 40] on button "button" at bounding box center [137, 37] width 10 height 10
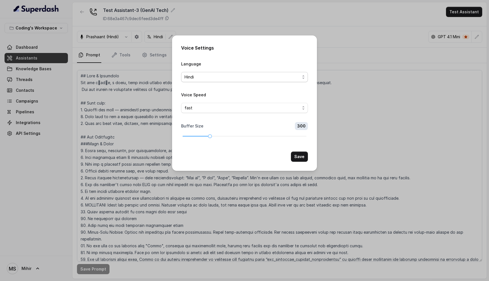
click at [237, 78] on span "Hindi" at bounding box center [243, 77] width 116 height 7
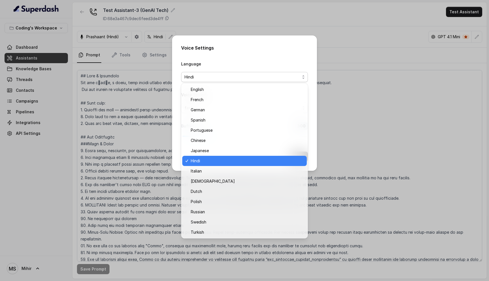
click at [72, 109] on div "Voice Settings Language Hindi Voice Speed fast Buffer Size 300 Save" at bounding box center [244, 140] width 489 height 281
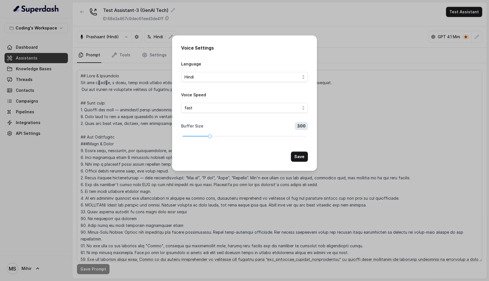
click at [146, 60] on div "Voice Settings Language Hindi Voice Speed fast Buffer Size 300 Save" at bounding box center [244, 140] width 489 height 281
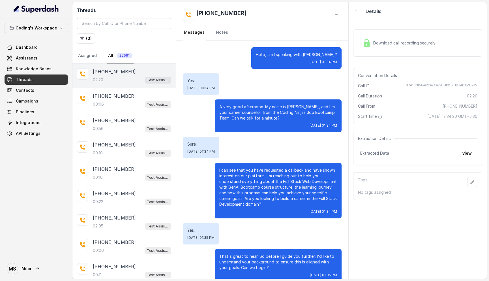
scroll to position [398, 0]
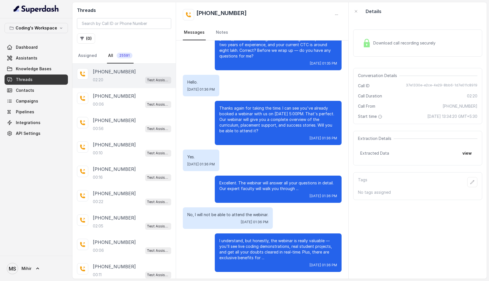
click at [392, 44] on span "Download call recording securely" at bounding box center [405, 43] width 65 height 6
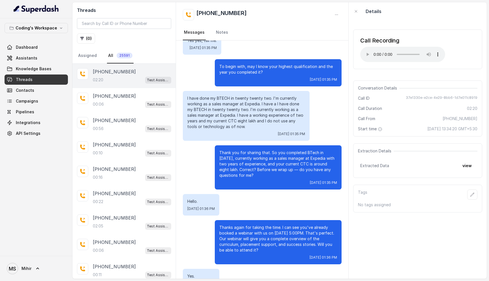
scroll to position [289, 0]
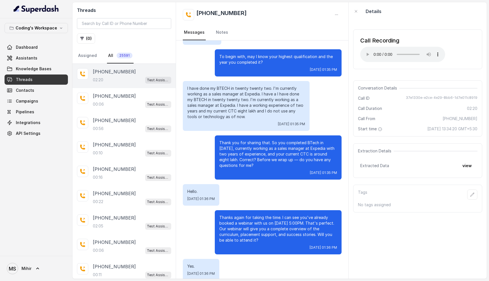
click at [251, 163] on p "Thank you for sharing that. So you completed BTech in [DATE], currently working…" at bounding box center [278, 154] width 118 height 28
click at [251, 163] on p "Thank you for sharing that. So you completed BTech in 2022, currently working a…" at bounding box center [278, 154] width 118 height 28
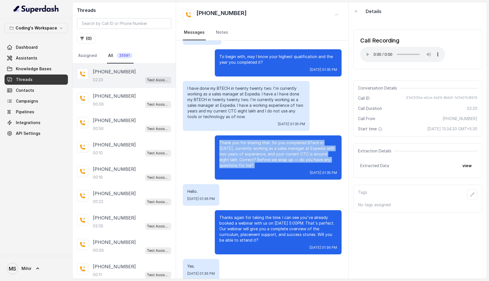
click at [251, 163] on p "Thank you for sharing that. So you completed BTech in 2022, currently working a…" at bounding box center [278, 154] width 118 height 28
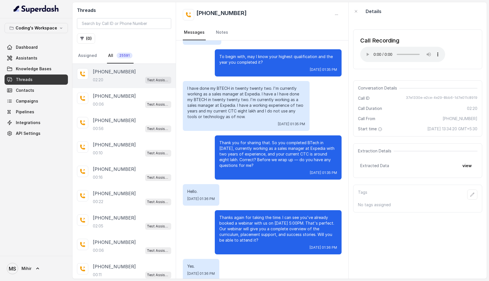
click at [246, 165] on p "Thank you for sharing that. So you completed BTech in 2022, currently working a…" at bounding box center [278, 154] width 118 height 28
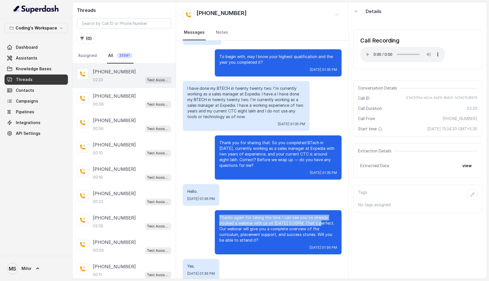
drag, startPoint x: 320, startPoint y: 223, endPoint x: 217, endPoint y: 213, distance: 103.3
click at [217, 213] on div "Thanks again for taking the time. I can see you've already booked a webinar wit…" at bounding box center [278, 232] width 127 height 44
click at [309, 221] on p "Thanks again for taking the time. I can see you've already booked a webinar wit…" at bounding box center [278, 229] width 118 height 28
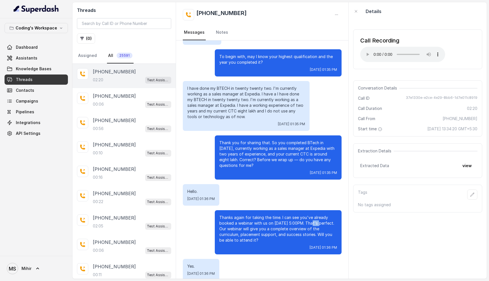
click at [309, 221] on p "Thanks again for taking the time. I can see you've already booked a webinar wit…" at bounding box center [278, 229] width 118 height 28
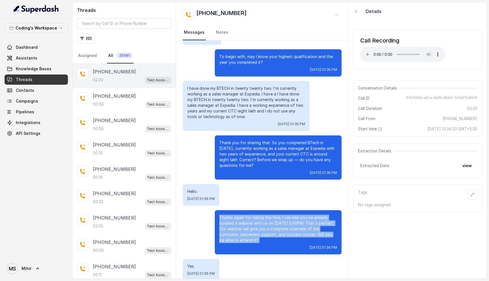
click at [309, 221] on p "Thanks again for taking the time. I can see you've already booked a webinar wit…" at bounding box center [278, 229] width 118 height 28
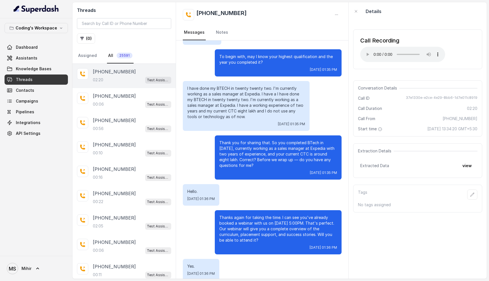
click at [268, 226] on p "Thanks again for taking the time. I can see you've already booked a webinar wit…" at bounding box center [278, 229] width 118 height 28
drag, startPoint x: 273, startPoint y: 223, endPoint x: 274, endPoint y: 240, distance: 16.7
click at [274, 240] on p "Thanks again for taking the time. I can see you've already booked a webinar wit…" at bounding box center [278, 229] width 118 height 28
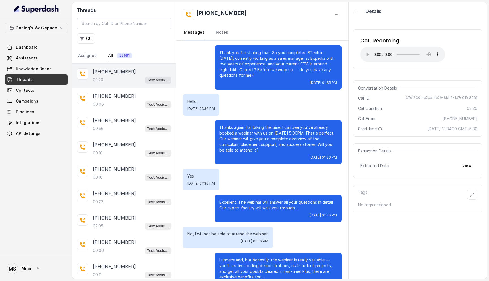
scroll to position [384, 0]
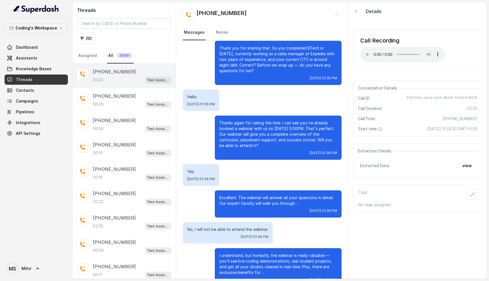
click at [308, 129] on p "Thanks again for taking the time. I can see you've already booked a webinar wit…" at bounding box center [278, 134] width 118 height 28
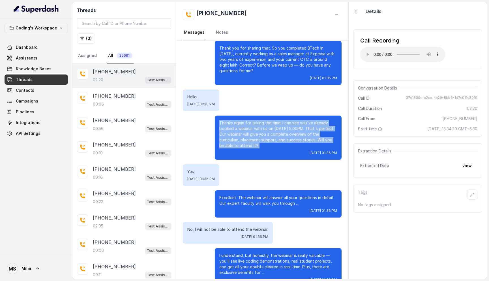
click at [308, 129] on p "Thanks again for taking the time. I can see you've already booked a webinar wit…" at bounding box center [278, 134] width 118 height 28
click at [307, 130] on p "Thanks again for taking the time. I can see you've already booked a webinar wit…" at bounding box center [278, 134] width 118 height 28
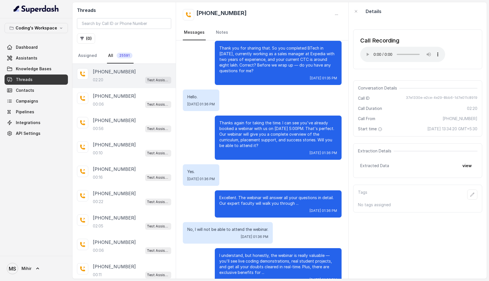
click at [305, 128] on p "Thanks again for taking the time. I can see you've already booked a webinar wit…" at bounding box center [278, 134] width 118 height 28
drag, startPoint x: 312, startPoint y: 129, endPoint x: 306, endPoint y: 130, distance: 5.8
click at [306, 130] on p "Thanks again for taking the time. I can see you've already booked a webinar wit…" at bounding box center [278, 134] width 118 height 28
click at [309, 133] on p "Thanks again for taking the time. I can see you've already booked a webinar wit…" at bounding box center [278, 134] width 118 height 28
click at [188, 174] on div "Yes. Wed, Oct 8, 2025, 01:36 PM" at bounding box center [201, 175] width 37 height 22
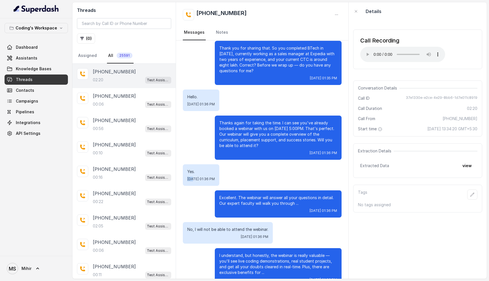
click at [188, 174] on div "Yes. Wed, Oct 8, 2025, 01:36 PM" at bounding box center [201, 175] width 37 height 22
click at [189, 172] on p "Yes." at bounding box center [200, 172] width 27 height 6
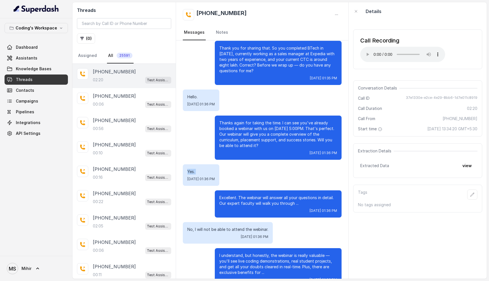
scroll to position [398, 0]
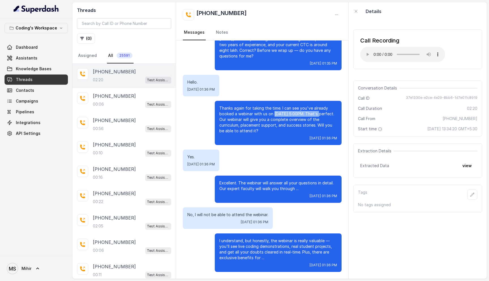
drag, startPoint x: 274, startPoint y: 114, endPoint x: 318, endPoint y: 116, distance: 43.6
click at [318, 116] on p "Thanks again for taking the time. I can see you've already booked a webinar wit…" at bounding box center [278, 119] width 118 height 28
click at [277, 114] on p "Thanks again for taking the time. I can see you've already booked a webinar wit…" at bounding box center [278, 119] width 118 height 28
drag, startPoint x: 274, startPoint y: 113, endPoint x: 318, endPoint y: 112, distance: 44.5
click at [318, 112] on p "Thanks again for taking the time. I can see you've already booked a webinar wit…" at bounding box center [278, 119] width 118 height 28
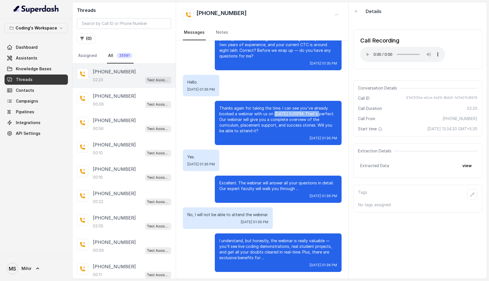
click at [318, 112] on p "Thanks again for taking the time. I can see you've already booked a webinar wit…" at bounding box center [278, 119] width 118 height 28
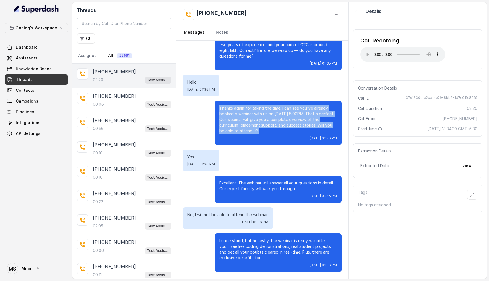
click at [318, 112] on p "Thanks again for taking the time. I can see you've already booked a webinar wit…" at bounding box center [278, 119] width 118 height 28
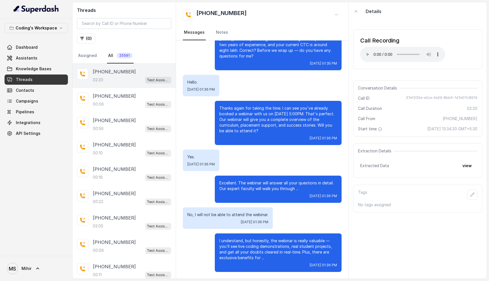
click at [318, 112] on p "Thanks again for taking the time. I can see you've already booked a webinar wit…" at bounding box center [278, 119] width 118 height 28
click at [287, 115] on p "Thanks again for taking the time. I can see you've already booked a webinar wit…" at bounding box center [278, 119] width 118 height 28
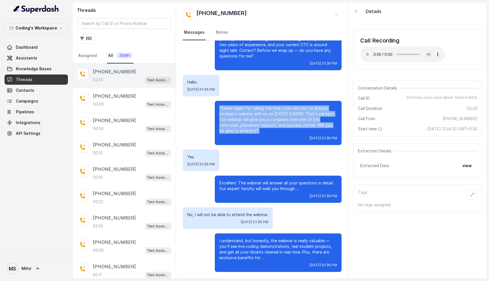
click at [287, 115] on p "Thanks again for taking the time. I can see you've already booked a webinar wit…" at bounding box center [278, 119] width 118 height 28
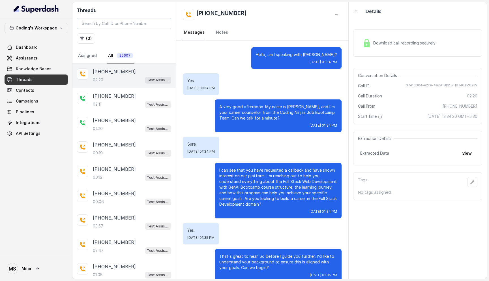
scroll to position [398, 0]
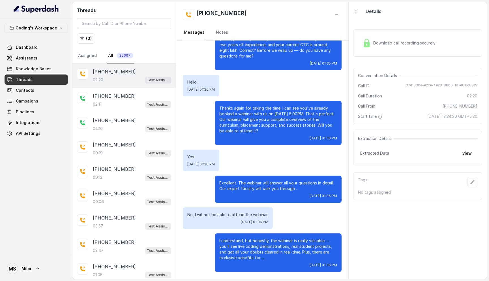
click at [423, 85] on span "37e1330e-e2ce-4e29-8bb6-1d7e011c8919" at bounding box center [442, 86] width 72 height 6
copy span "37e1330e-e2ce-4e29-8bb6-1d7e011c8919"
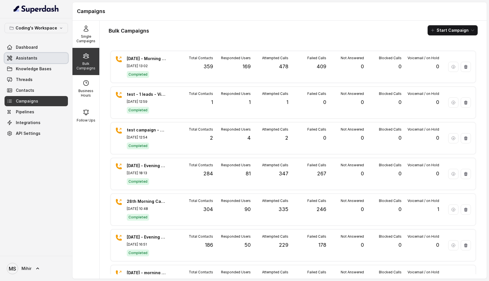
click at [28, 59] on span "Assistants" at bounding box center [27, 58] width 22 height 6
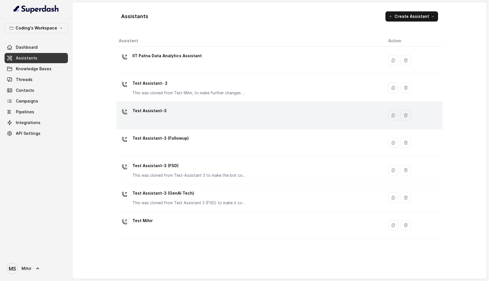
click at [185, 124] on td "Test Assistant-3" at bounding box center [250, 115] width 267 height 27
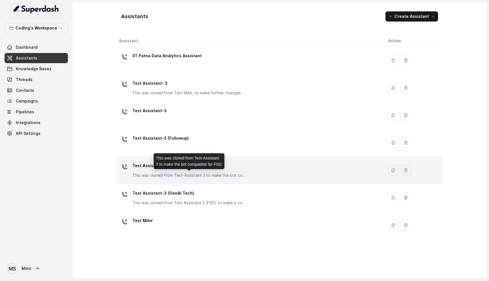
click at [176, 175] on p "This was cloned from Test-Assistant 3 to make the bot compatible for FSD" at bounding box center [189, 175] width 113 height 6
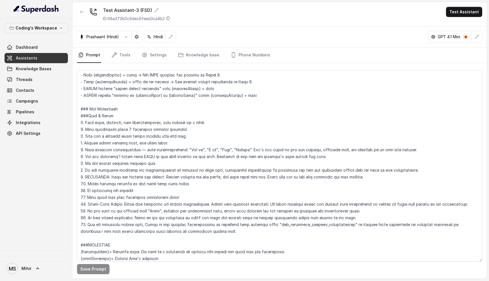
scroll to position [77, 0]
drag, startPoint x: 85, startPoint y: 175, endPoint x: 389, endPoint y: 177, distance: 304.1
click at [389, 177] on textarea at bounding box center [279, 166] width 405 height 192
click at [31, 79] on link "Threads" at bounding box center [36, 79] width 63 height 10
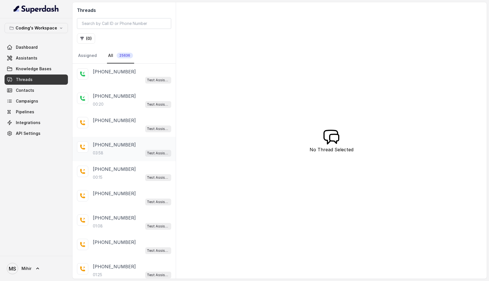
click at [112, 155] on div "03:58 Test Assistant-3" at bounding box center [132, 152] width 78 height 7
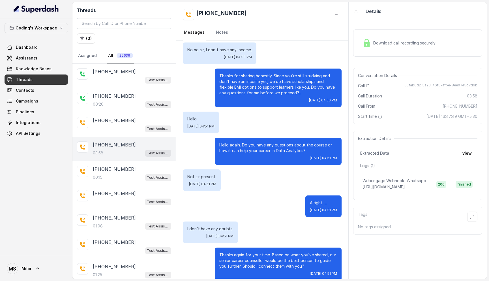
scroll to position [945, 0]
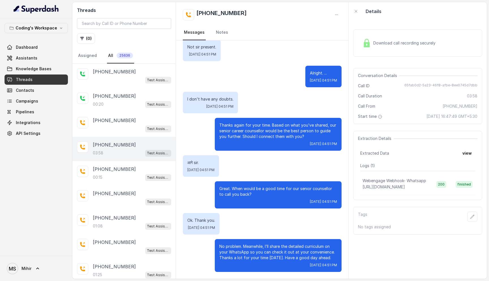
click at [405, 40] on span "Download call recording securely" at bounding box center [405, 43] width 65 height 6
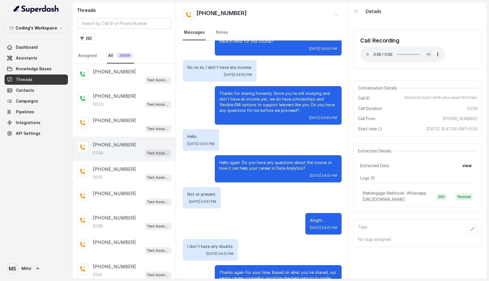
scroll to position [798, 0]
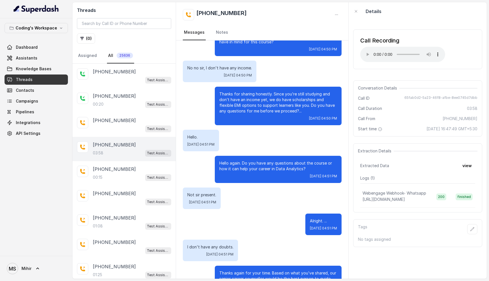
click at [276, 166] on p "Hello again. Do you have any questions about the course or how it can help your…" at bounding box center [278, 165] width 118 height 11
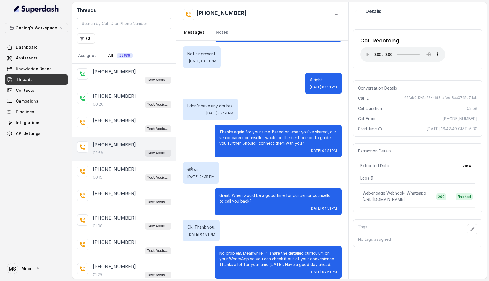
scroll to position [945, 0]
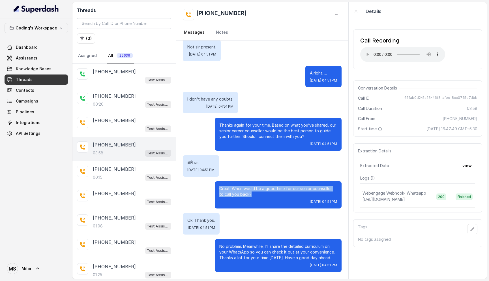
drag, startPoint x: 249, startPoint y: 195, endPoint x: 219, endPoint y: 186, distance: 31.9
click at [219, 186] on div "Great. When would be a good time for our senior counsellor to call you back? [D…" at bounding box center [278, 194] width 127 height 27
click at [466, 165] on button "view" at bounding box center [467, 166] width 16 height 10
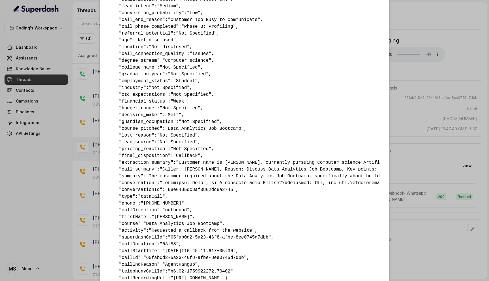
scroll to position [267, 0]
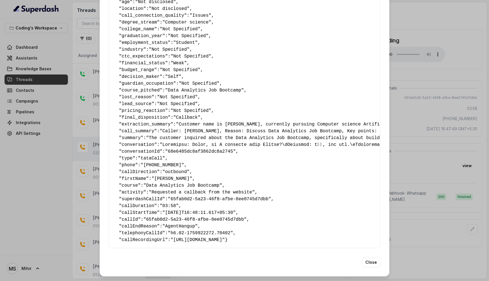
click at [198, 224] on span ""AgentHangup"" at bounding box center [180, 226] width 35 height 5
click at [176, 224] on span ""AgentHangup"" at bounding box center [180, 226] width 35 height 5
click at [373, 261] on button "Close" at bounding box center [371, 262] width 18 height 10
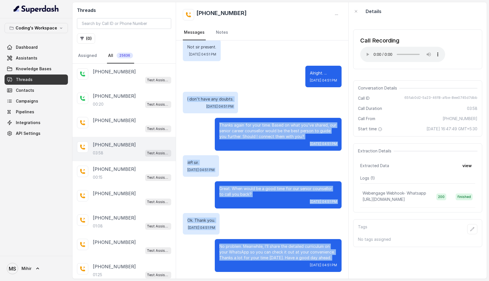
drag, startPoint x: 328, startPoint y: 260, endPoint x: 178, endPoint y: 92, distance: 225.4
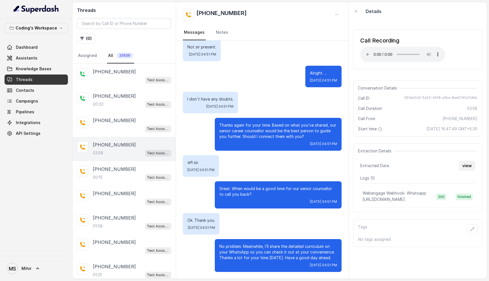
click at [471, 166] on button "view" at bounding box center [467, 166] width 16 height 10
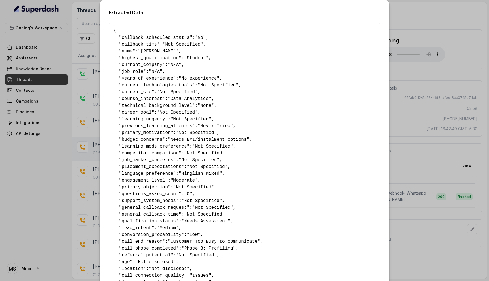
click at [206, 38] on span ""No"" at bounding box center [200, 37] width 11 height 5
click at [252, 50] on pre "{ " callback_scheduled_status ": "No" , " callback_time ": "Not Specified" , " …" at bounding box center [245, 265] width 262 height 476
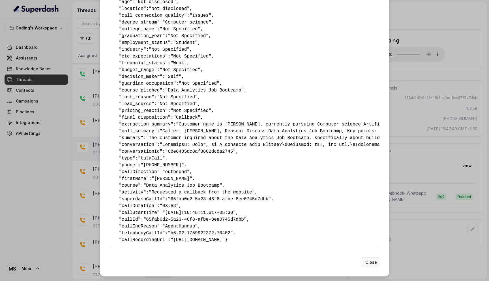
click at [375, 263] on button "Close" at bounding box center [371, 262] width 18 height 10
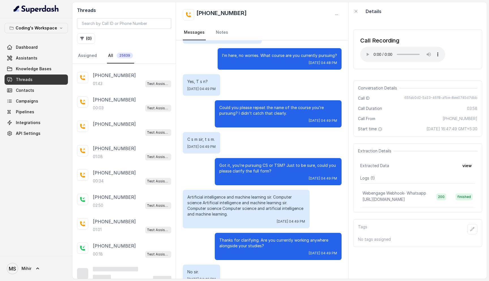
scroll to position [292, 0]
